Goal: Task Accomplishment & Management: Use online tool/utility

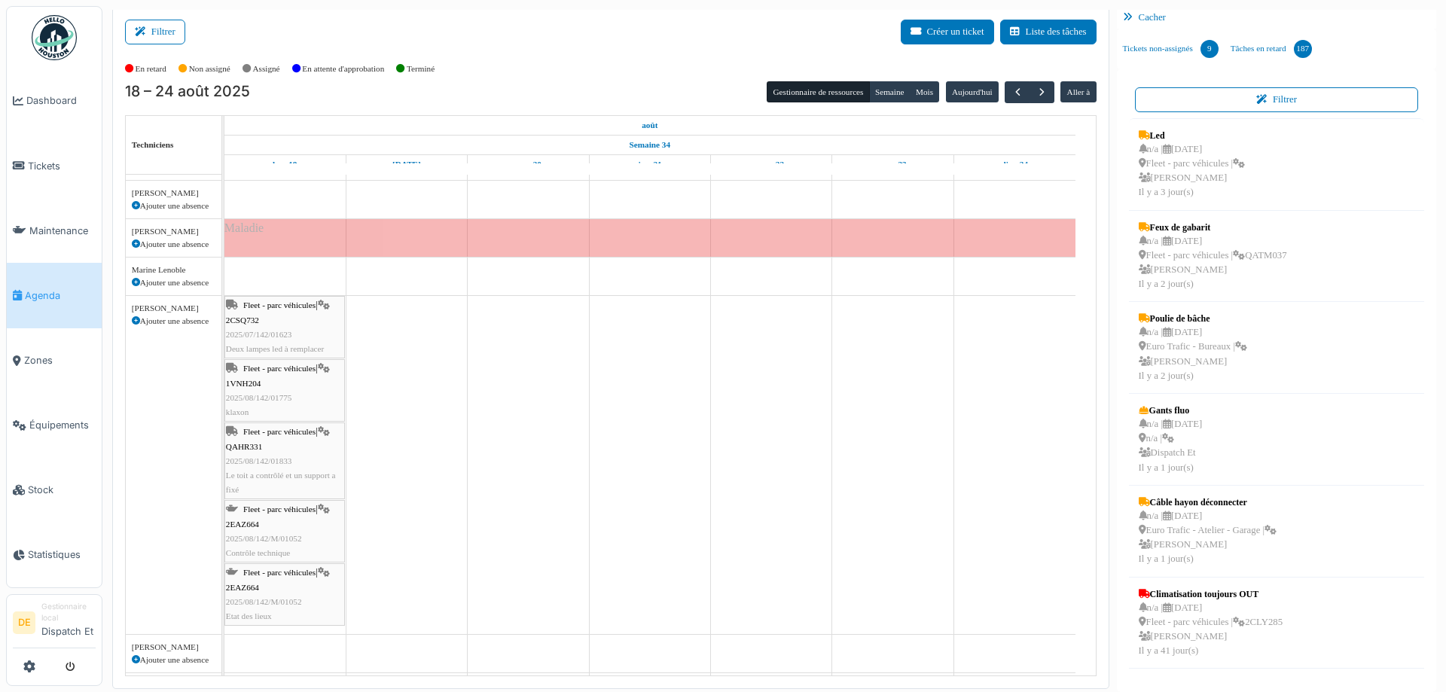
scroll to position [377, 0]
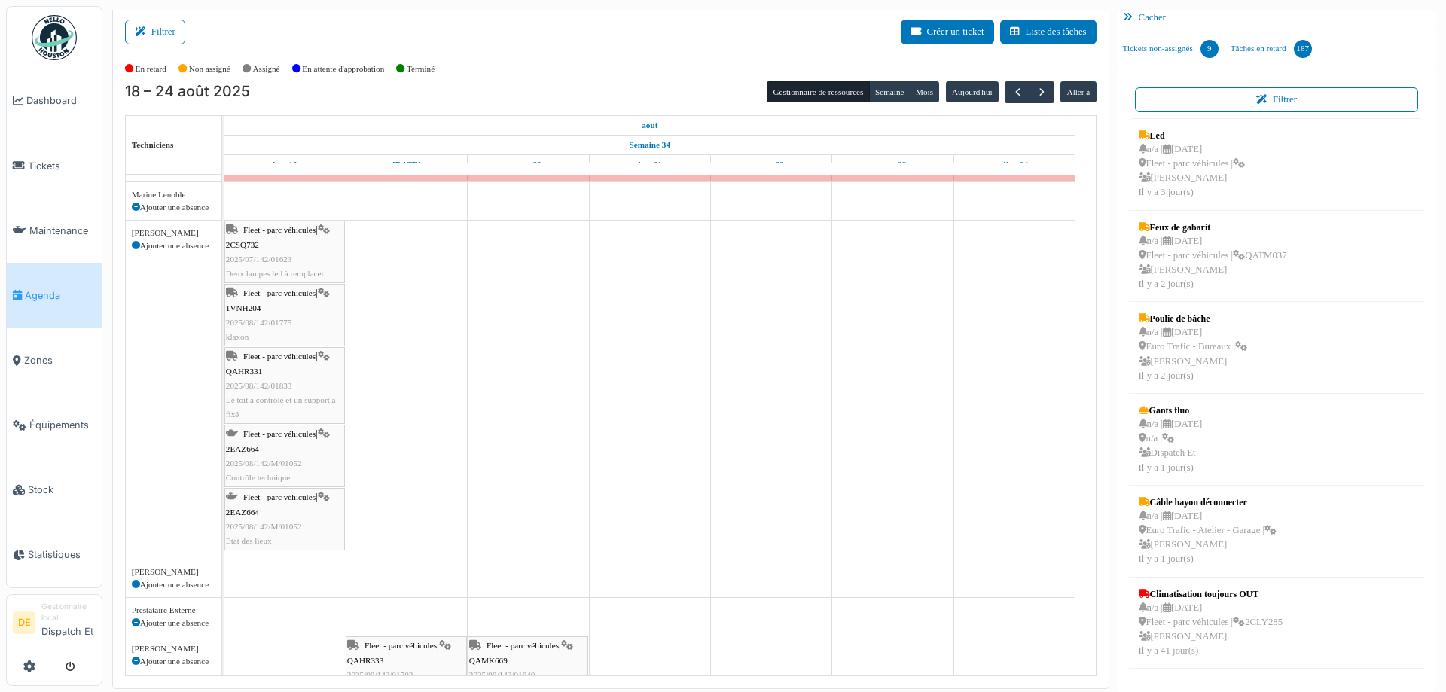
click at [325, 354] on icon at bounding box center [324, 357] width 12 height 10
click at [327, 355] on icon at bounding box center [324, 357] width 12 height 10
click at [256, 373] on span "QAHR331" at bounding box center [244, 371] width 36 height 9
click at [256, 370] on span "QAHR331" at bounding box center [244, 371] width 36 height 9
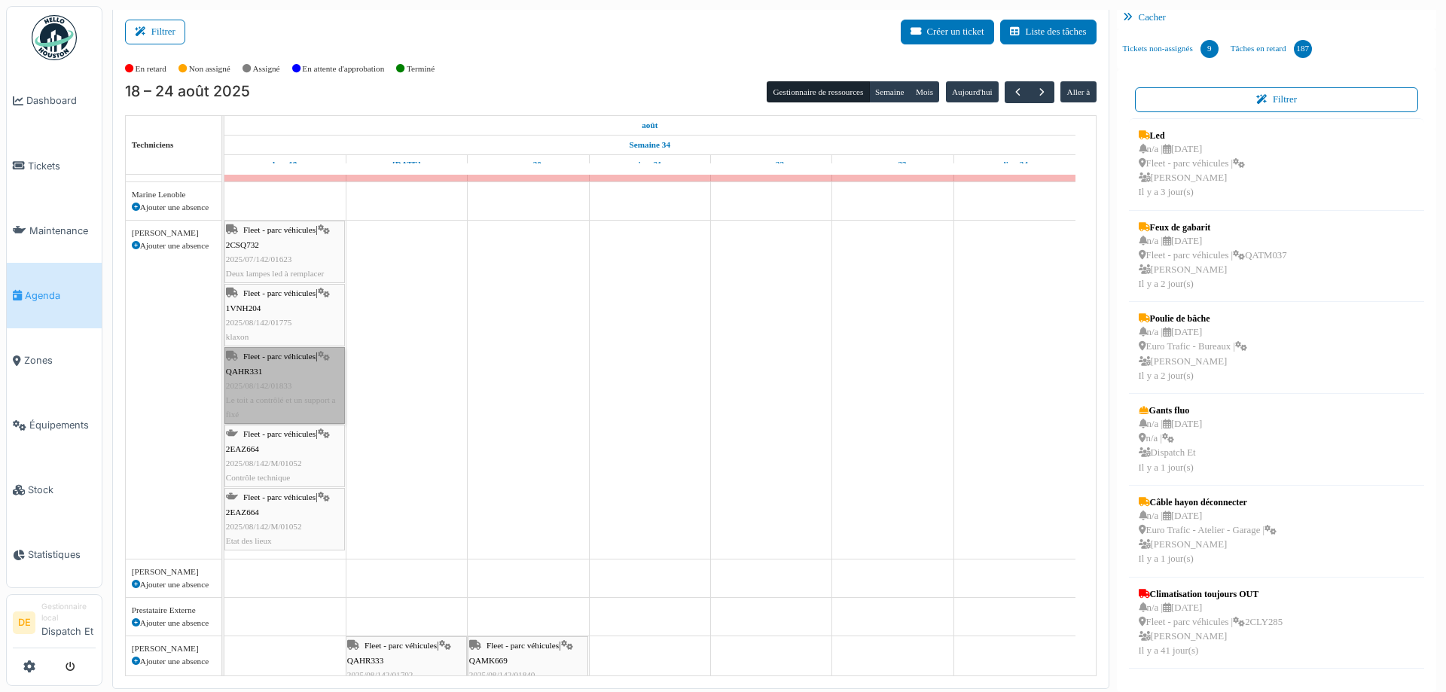
drag, startPoint x: 256, startPoint y: 370, endPoint x: 460, endPoint y: 411, distance: 208.3
click at [460, 411] on td at bounding box center [406, 424] width 121 height 1253
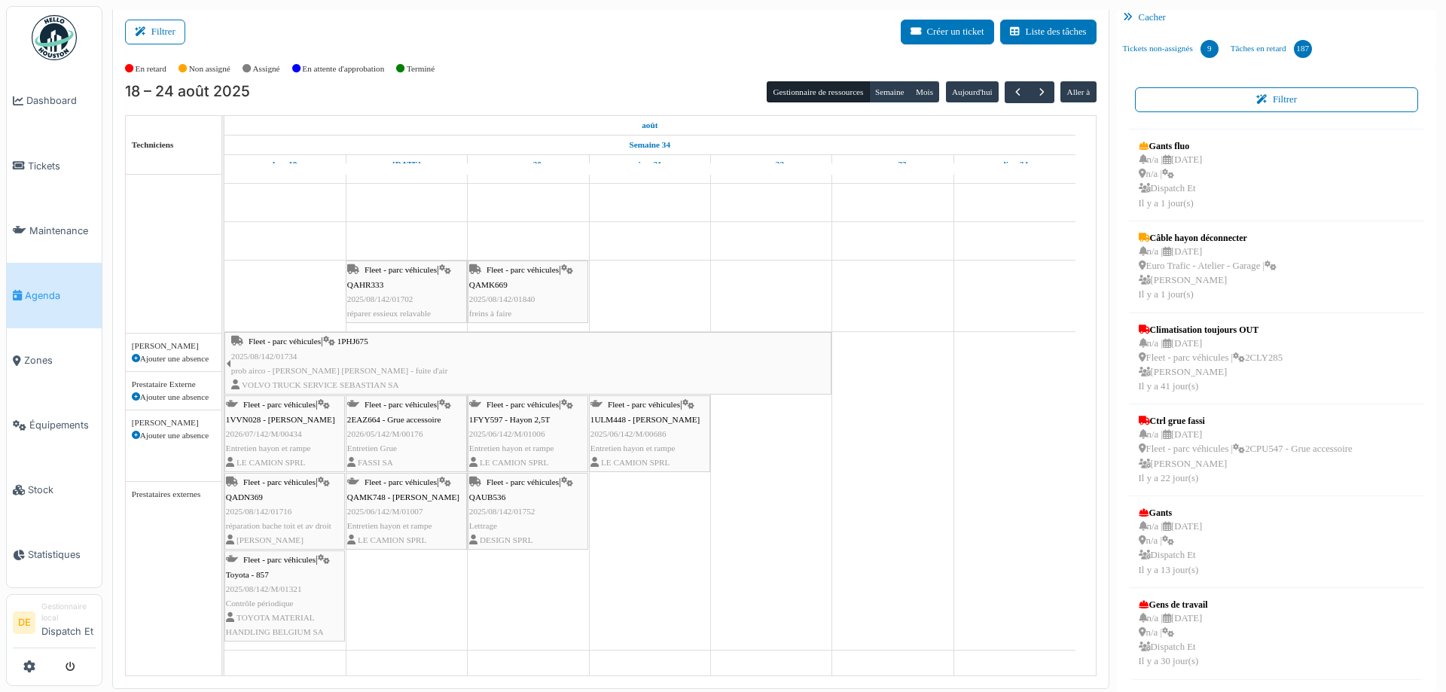
scroll to position [752, 0]
